Goal: Task Accomplishment & Management: Complete application form

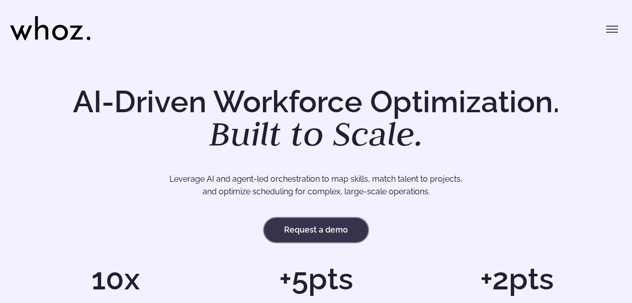
click at [328, 227] on link "Request a demo" at bounding box center [316, 230] width 104 height 24
click at [604, 32] on button "Toggle menu" at bounding box center [612, 29] width 20 height 20
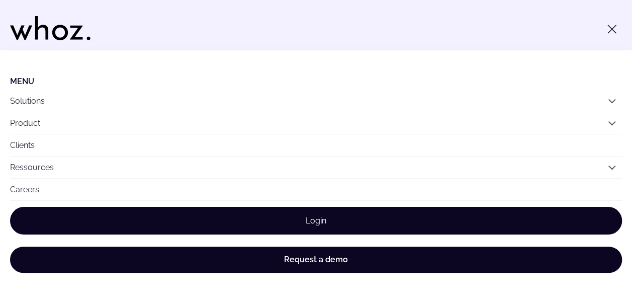
click at [328, 216] on link "Login" at bounding box center [316, 221] width 612 height 28
